Goal: Task Accomplishment & Management: Manage account settings

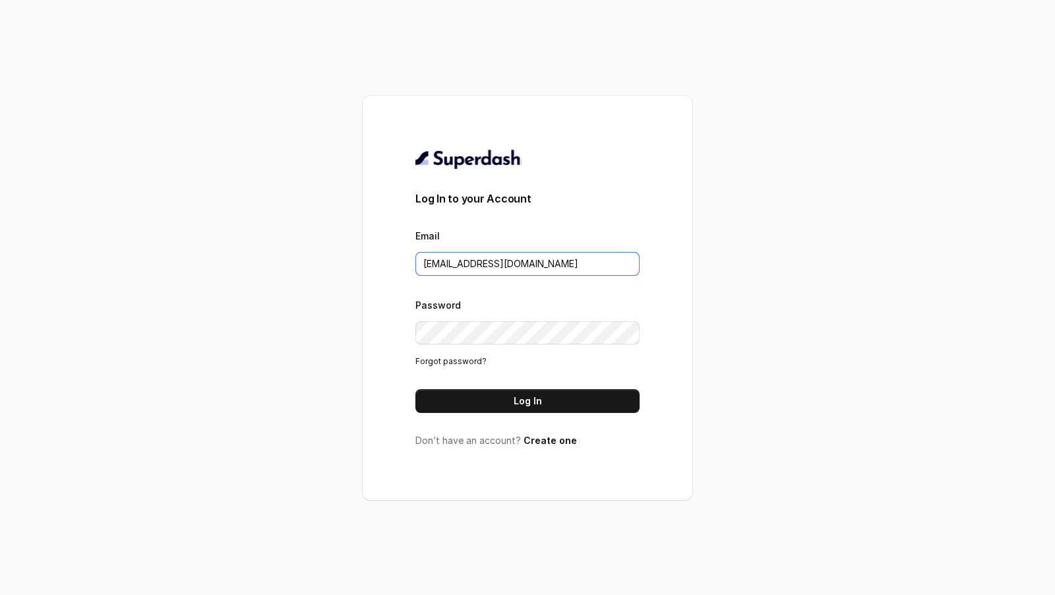
click at [544, 265] on input "[EMAIL_ADDRESS][DOMAIN_NAME]" at bounding box center [528, 264] width 224 height 24
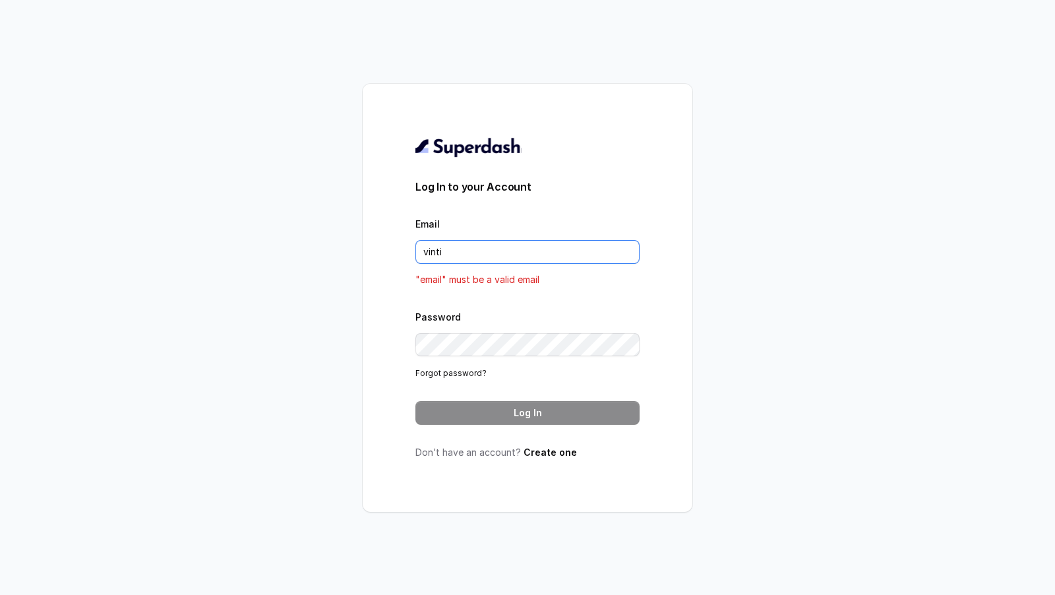
type input "vintia"
type input "c"
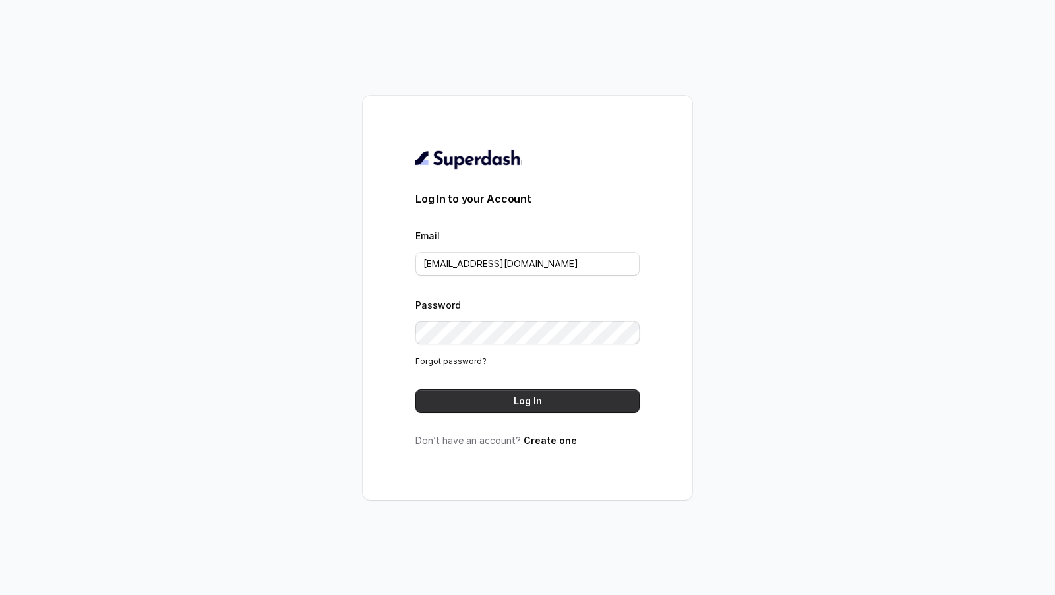
click at [521, 403] on button "Log In" at bounding box center [528, 401] width 224 height 24
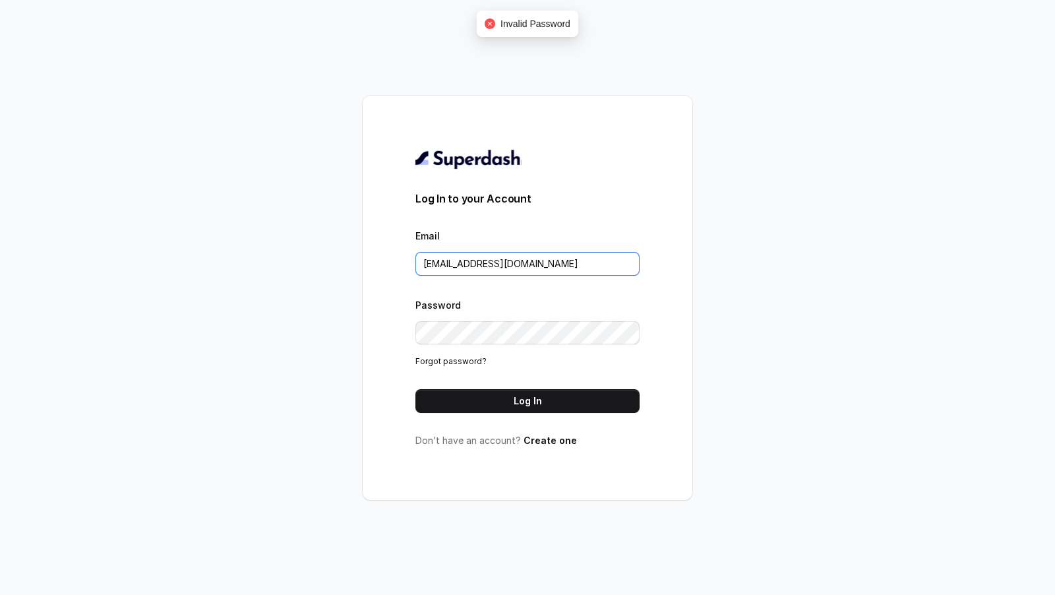
click at [544, 264] on input "[EMAIL_ADDRESS][DOMAIN_NAME]" at bounding box center [528, 264] width 224 height 24
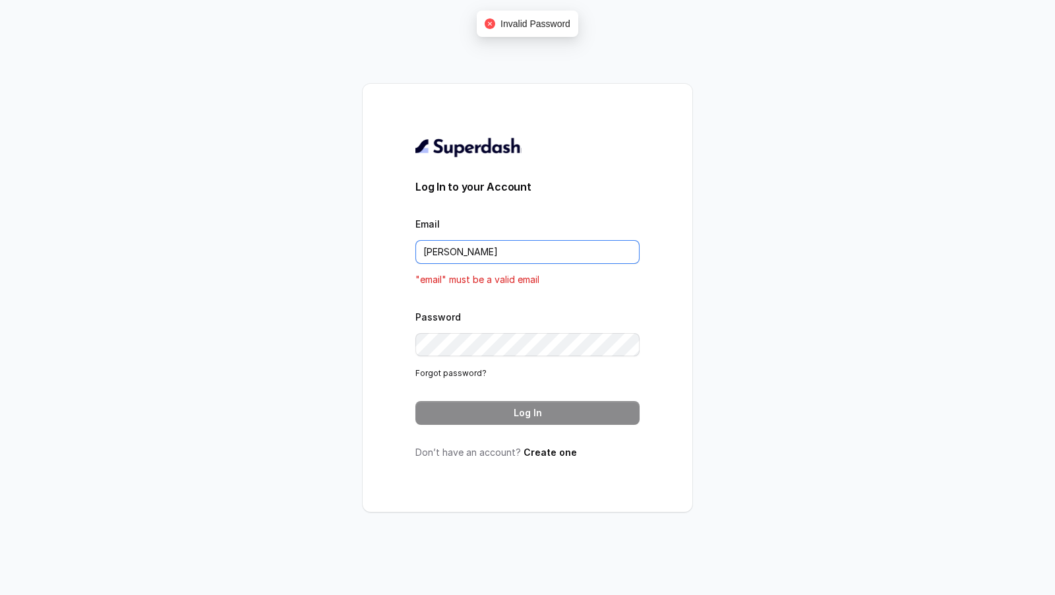
type input "[EMAIL_ADDRESS][DOMAIN_NAME]"
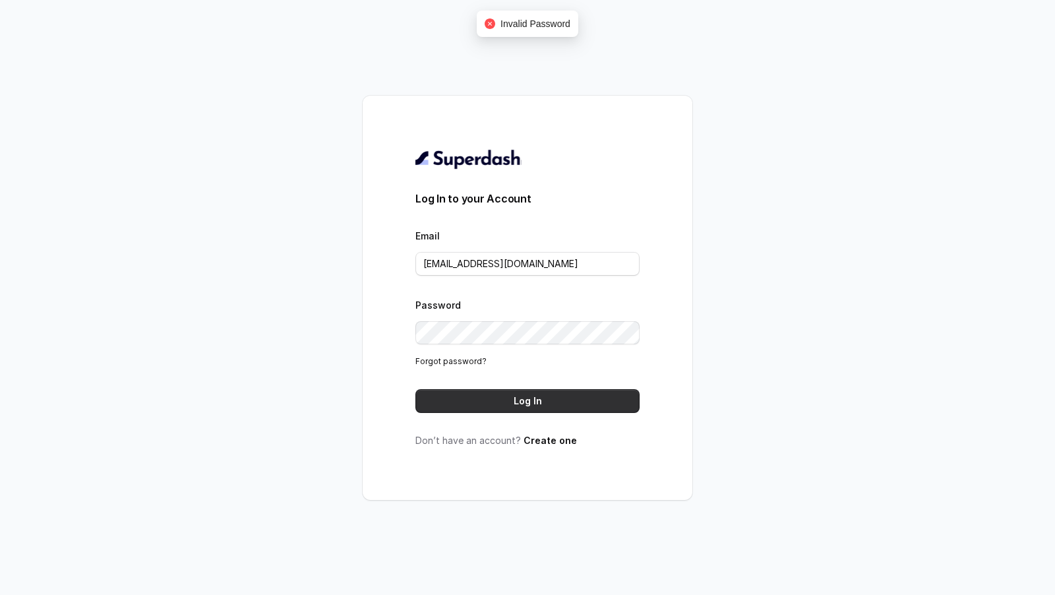
click at [536, 390] on button "Log In" at bounding box center [528, 401] width 224 height 24
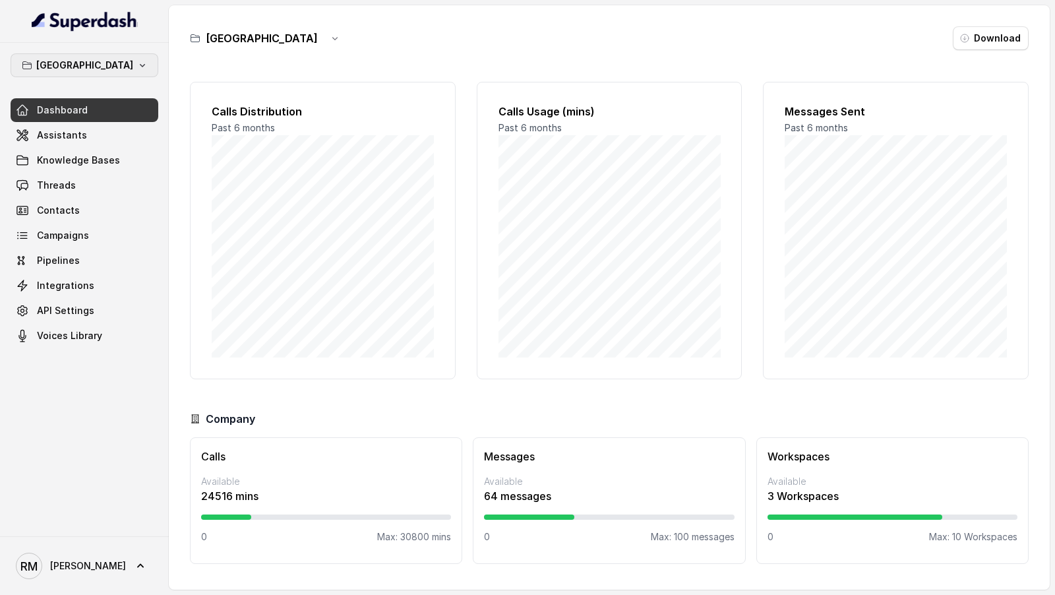
click at [94, 65] on p "Bangalore" at bounding box center [84, 65] width 97 height 16
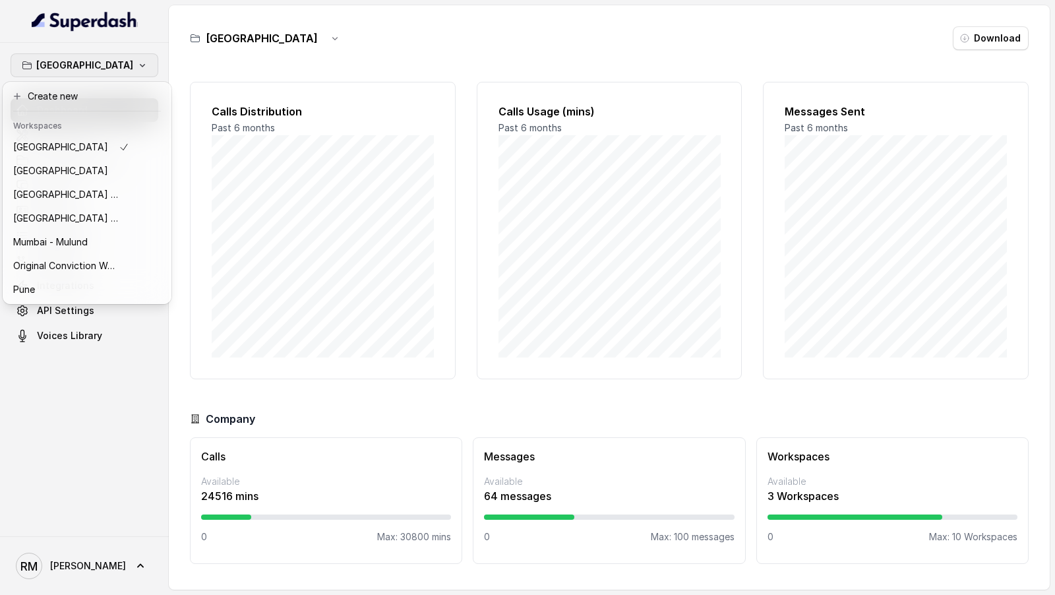
click at [313, 260] on div "Bangalore Dashboard Assistants Knowledge Bases Threads Contacts Campaigns Pipel…" at bounding box center [527, 297] width 1055 height 595
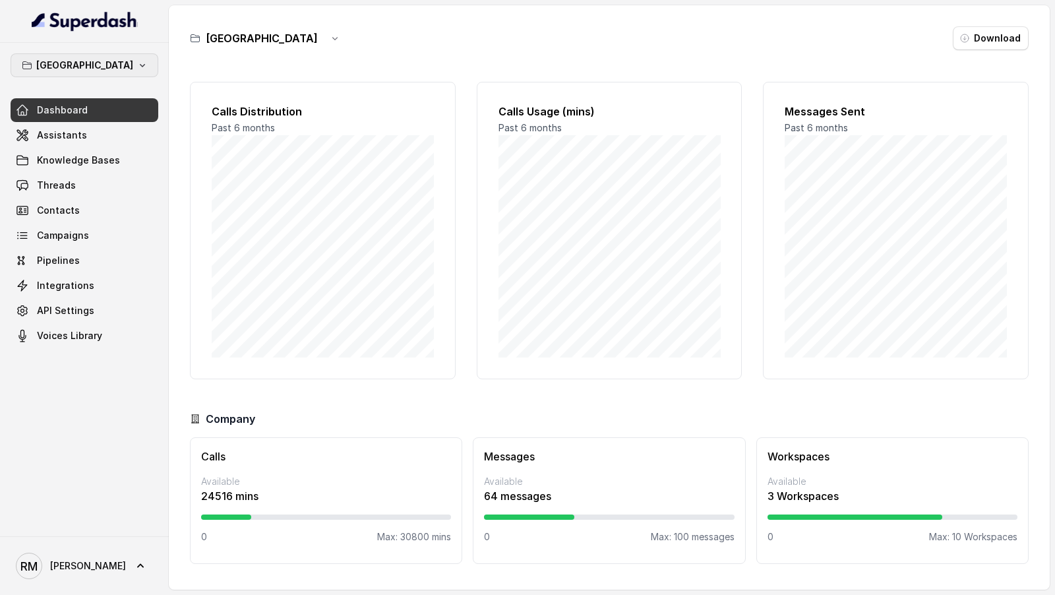
click at [86, 70] on p "Bangalore" at bounding box center [84, 65] width 97 height 16
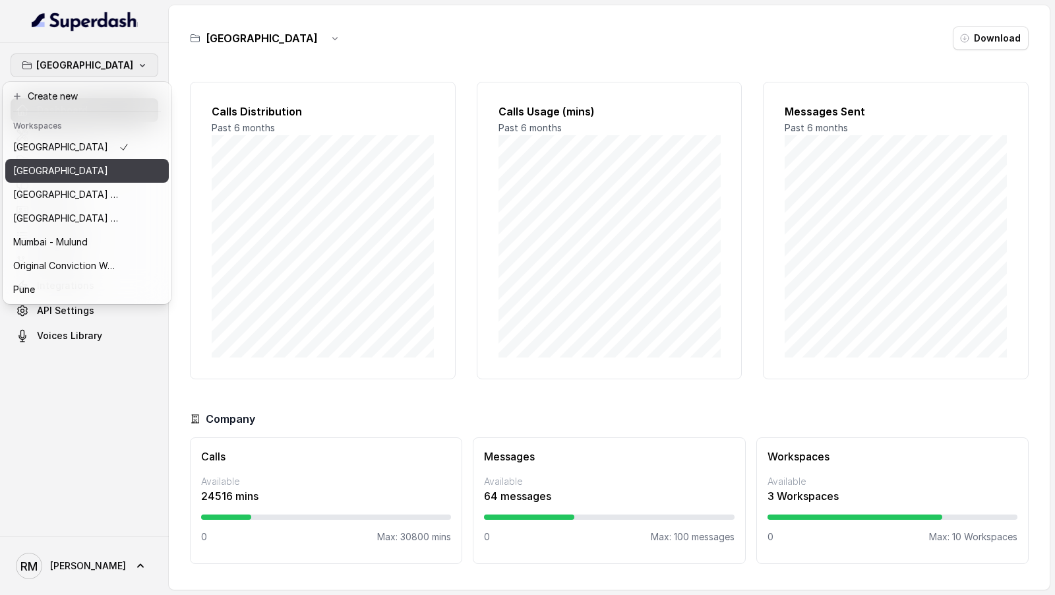
click at [69, 172] on div "Delhi" at bounding box center [71, 171] width 116 height 16
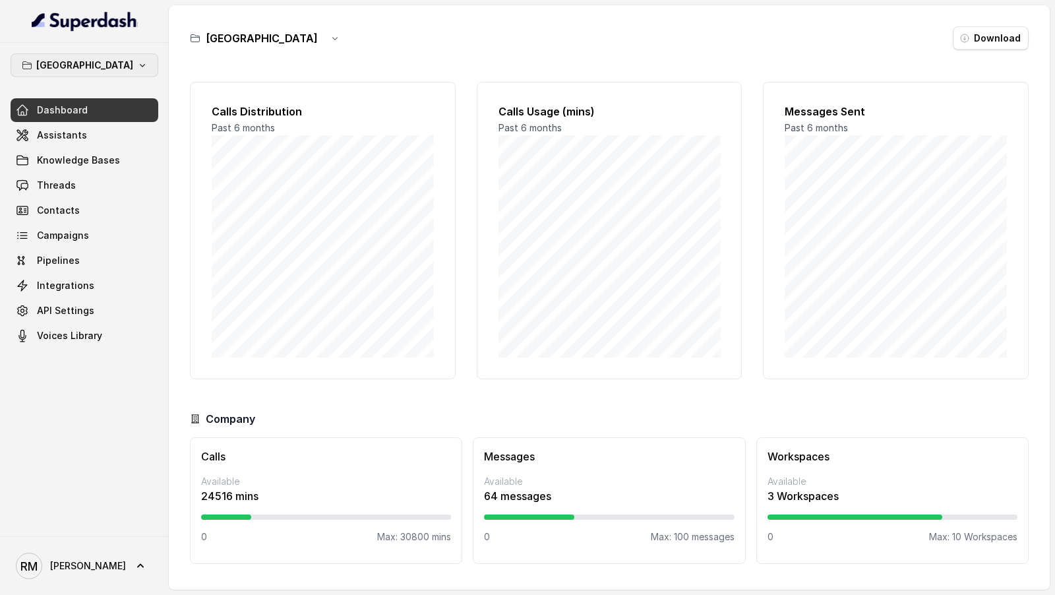
click at [137, 67] on icon "button" at bounding box center [142, 65] width 11 height 11
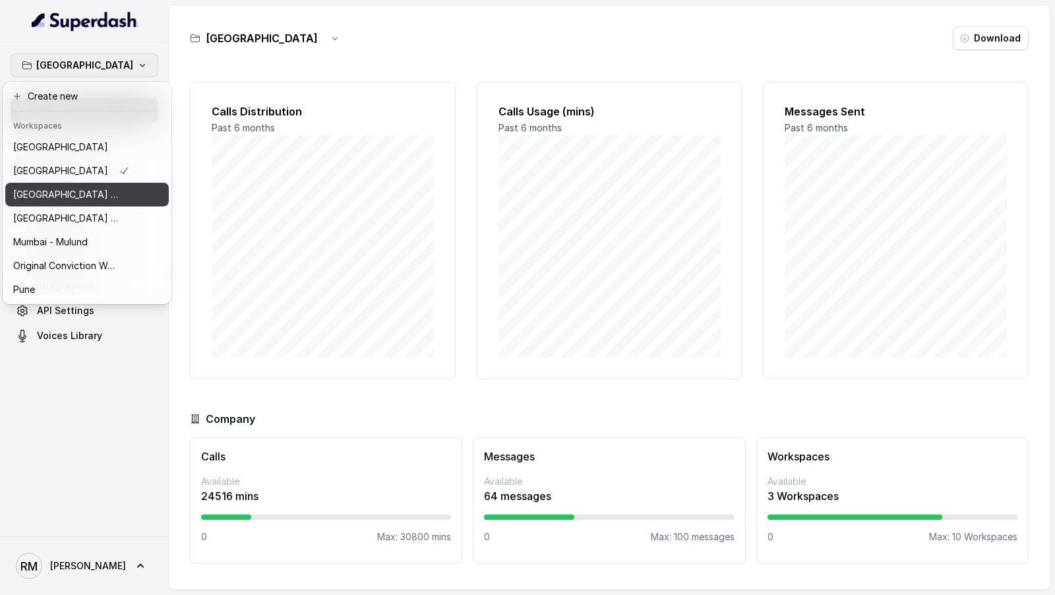
click at [87, 188] on p "⁠⁠Mumbai - Ijmima - Malad" at bounding box center [66, 195] width 106 height 16
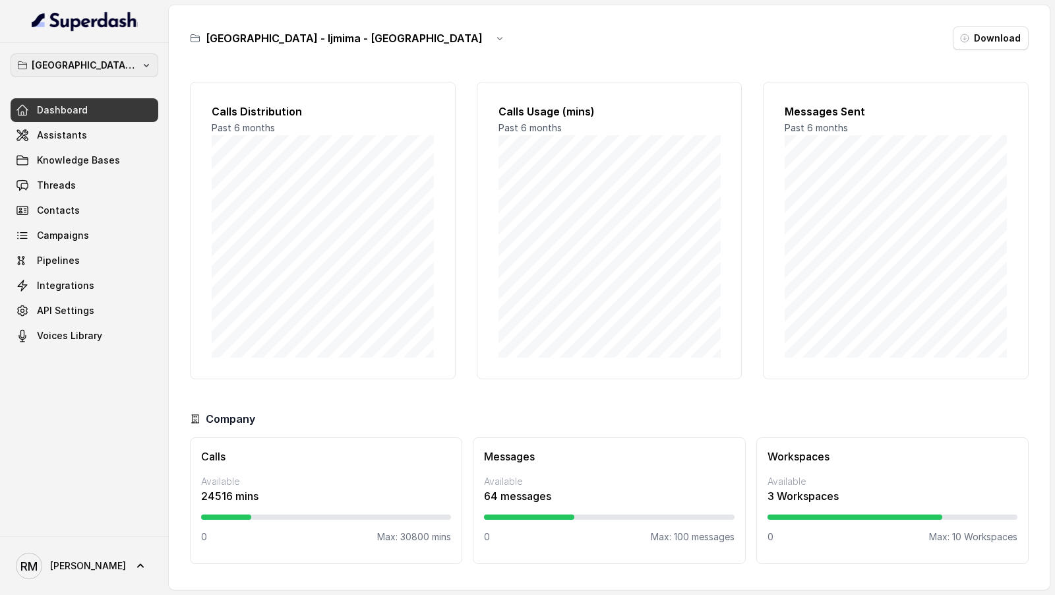
click at [125, 65] on p "⁠⁠Mumbai - Ijmima - Malad" at bounding box center [85, 65] width 106 height 16
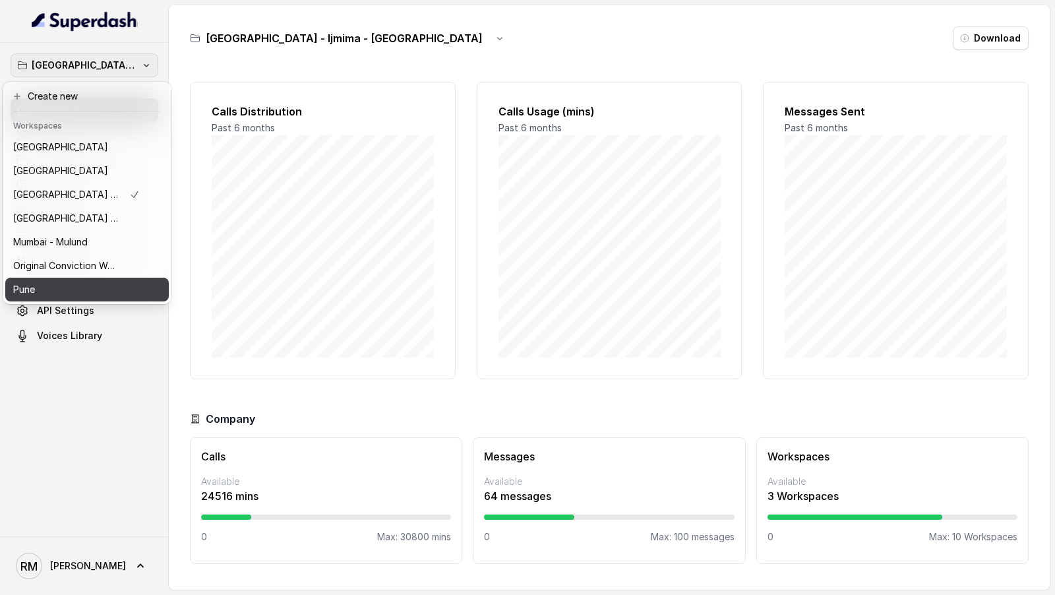
click at [110, 288] on div "Pune" at bounding box center [76, 290] width 127 height 16
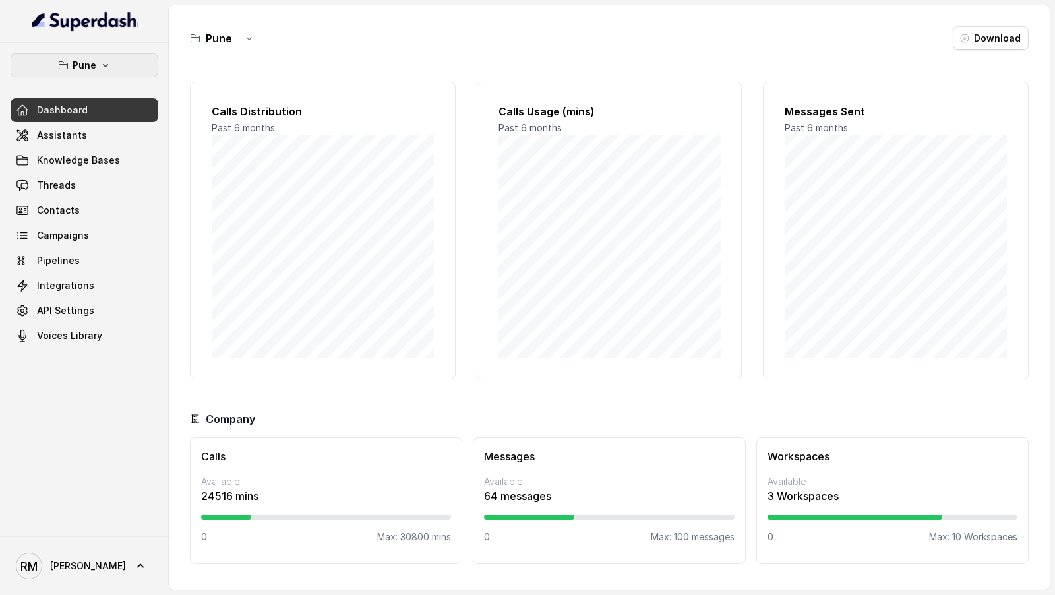
click at [84, 64] on p "Pune" at bounding box center [85, 65] width 24 height 16
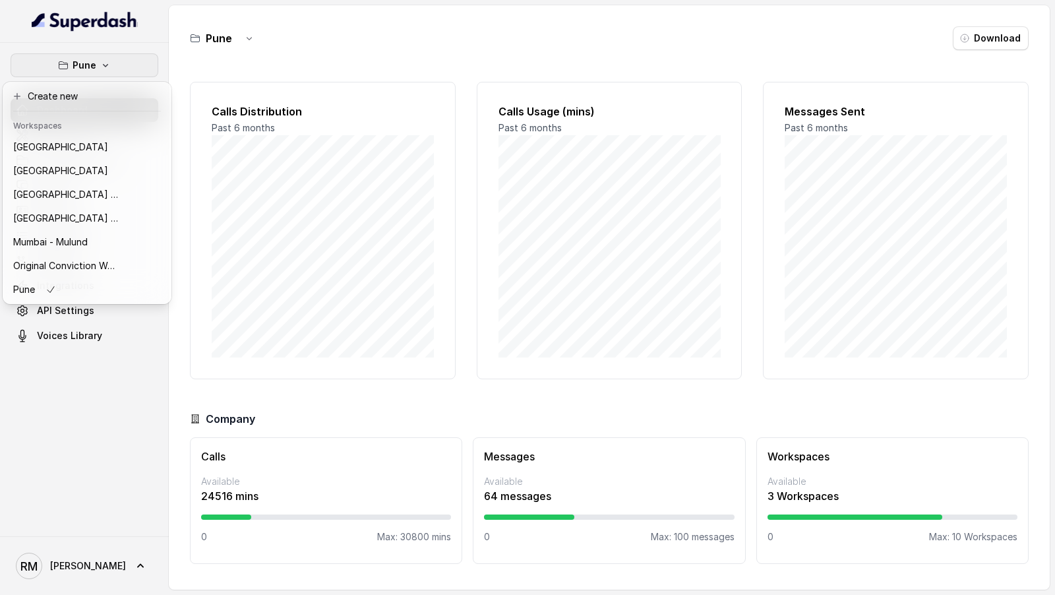
click at [123, 401] on div "Pune Dashboard Assistants Knowledge Bases Threads Contacts Campaigns Pipelines …" at bounding box center [84, 289] width 169 height 493
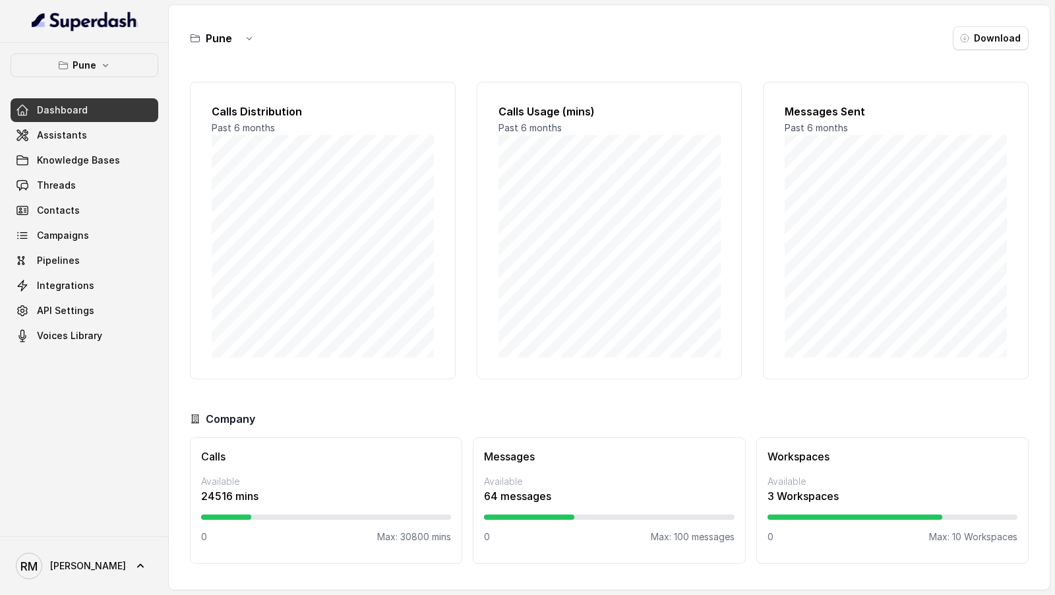
click at [68, 556] on span "RM Rajesh" at bounding box center [71, 566] width 110 height 26
click at [88, 532] on div "Logout" at bounding box center [84, 528] width 112 height 16
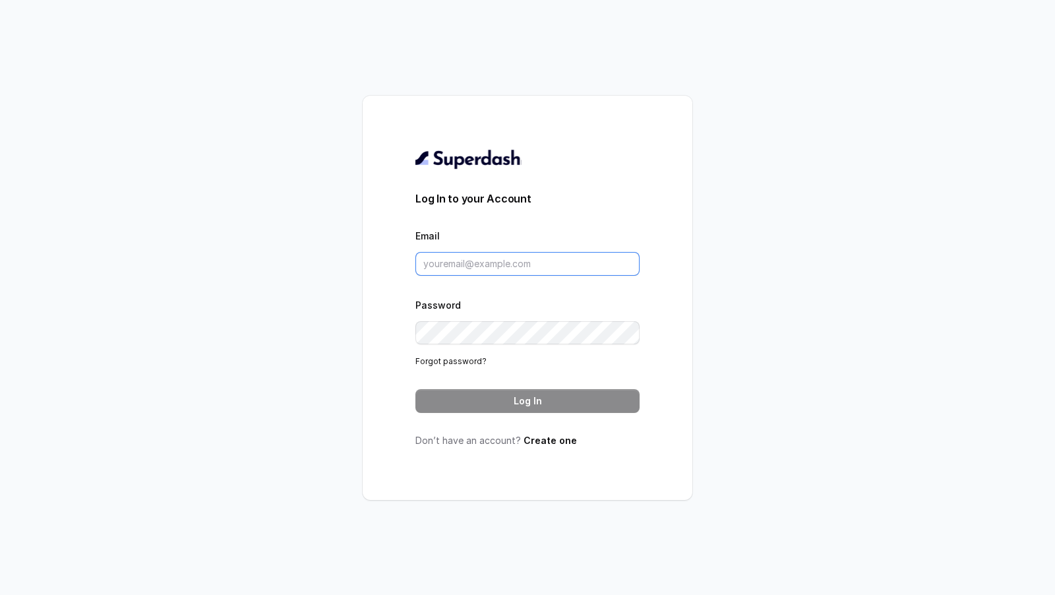
type input "[EMAIL_ADDRESS][DOMAIN_NAME]"
